Goal: Transaction & Acquisition: Purchase product/service

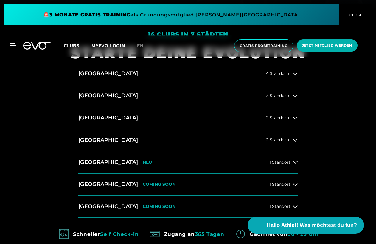
scroll to position [226, 0]
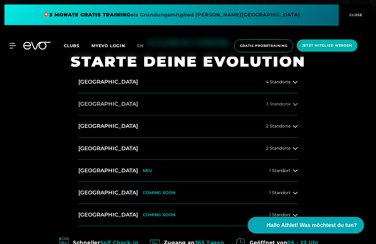
click at [213, 105] on button "[GEOGRAPHIC_DATA] 3 Standorte" at bounding box center [187, 104] width 219 height 22
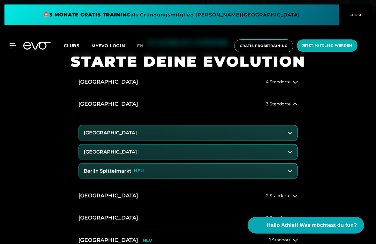
click at [137, 172] on p "NEU" at bounding box center [139, 170] width 10 height 5
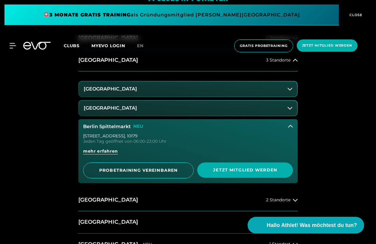
scroll to position [268, 0]
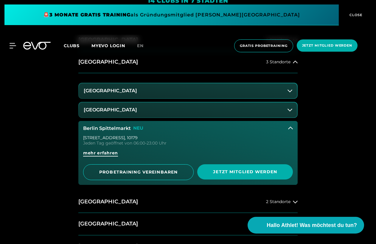
click at [103, 154] on span "mehr erfahren" at bounding box center [100, 153] width 35 height 6
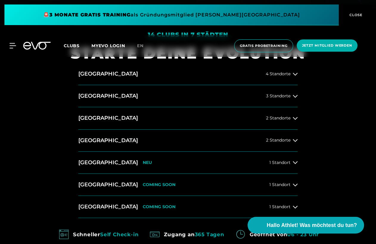
scroll to position [236, 0]
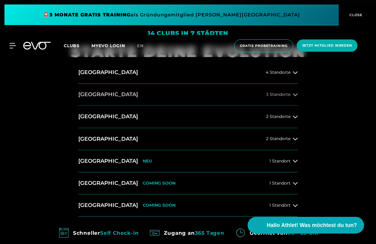
click at [295, 95] on icon at bounding box center [295, 94] width 5 height 3
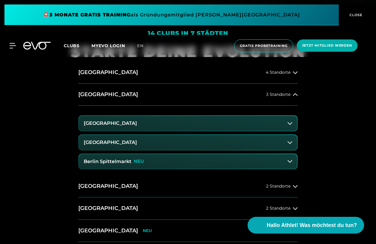
click at [163, 166] on button "Berlin Spittelmarkt NEU" at bounding box center [188, 161] width 218 height 15
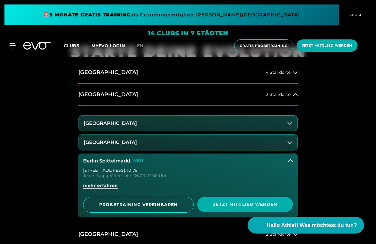
click at [239, 14] on span at bounding box center [171, 14] width 335 height 21
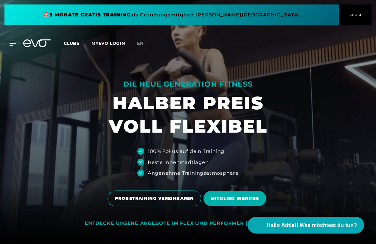
click at [37, 45] on icon at bounding box center [36, 43] width 27 height 8
click at [229, 202] on span "MITGLIED WERDEN" at bounding box center [235, 198] width 63 height 15
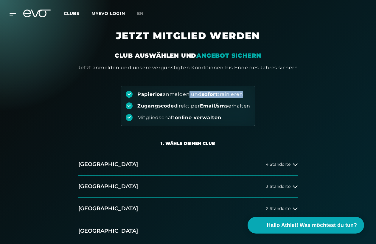
drag, startPoint x: 185, startPoint y: 91, endPoint x: 242, endPoint y: 91, distance: 57.3
click at [242, 91] on div "Papierlos anmelden und sofort trainieren" at bounding box center [190, 94] width 106 height 7
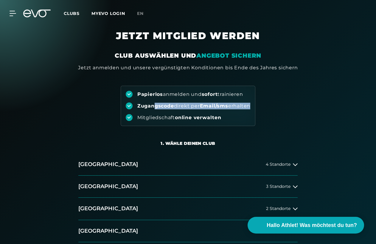
drag, startPoint x: 153, startPoint y: 107, endPoint x: 266, endPoint y: 107, distance: 112.7
click at [266, 107] on div "Papierlos anmelden und sofort trainieren Zugangscode direkt per Email/sms erhal…" at bounding box center [188, 98] width 376 height 55
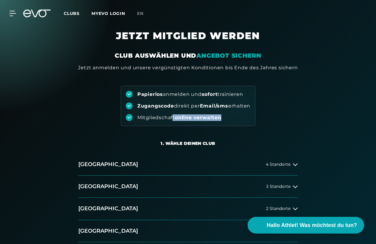
drag, startPoint x: 178, startPoint y: 117, endPoint x: 239, endPoint y: 117, distance: 60.8
click at [239, 117] on div "Mitgliedschaft online verwalten" at bounding box center [188, 117] width 125 height 7
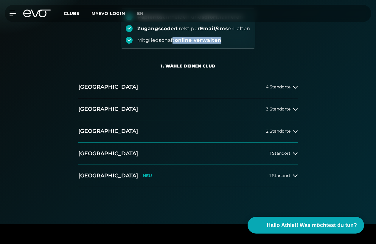
scroll to position [75, 0]
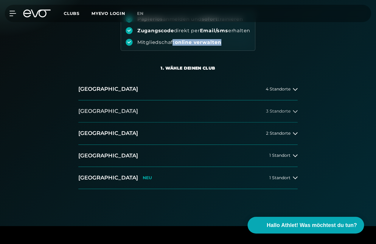
click at [183, 110] on button "[GEOGRAPHIC_DATA] 3 Standorte" at bounding box center [187, 111] width 219 height 22
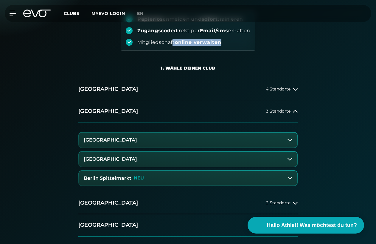
click at [154, 176] on button "Berlin Spittelmarkt NEU" at bounding box center [188, 178] width 218 height 15
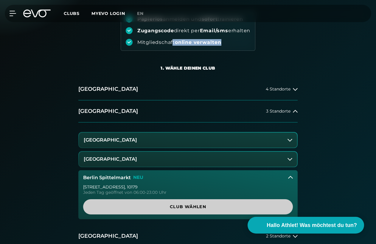
click at [162, 204] on span "Club wählen" at bounding box center [188, 206] width 196 height 6
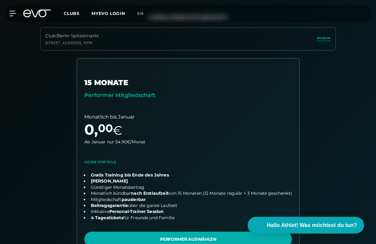
scroll to position [0, 0]
